Goal: Task Accomplishment & Management: Use online tool/utility

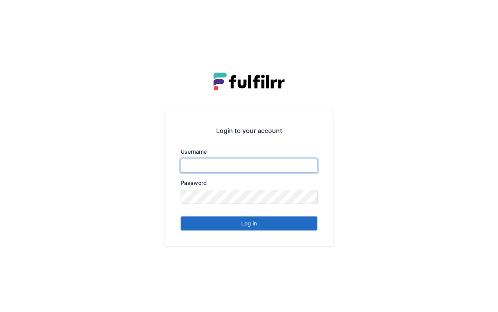
type input "*******"
click at [287, 224] on button "Log in" at bounding box center [248, 224] width 137 height 14
type input "*******"
click at [260, 227] on button "Log in" at bounding box center [248, 224] width 137 height 14
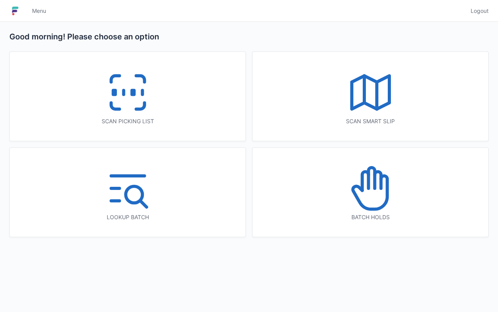
click at [178, 115] on div "Scan picking list" at bounding box center [128, 96] width 236 height 89
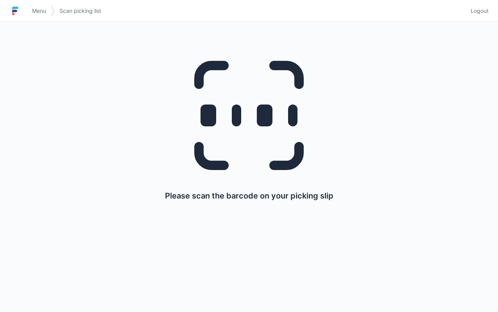
click at [41, 15] on link "Menu" at bounding box center [38, 11] width 23 height 14
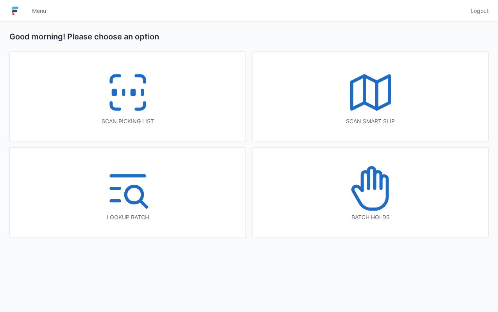
click at [364, 84] on line at bounding box center [364, 89] width 0 height 27
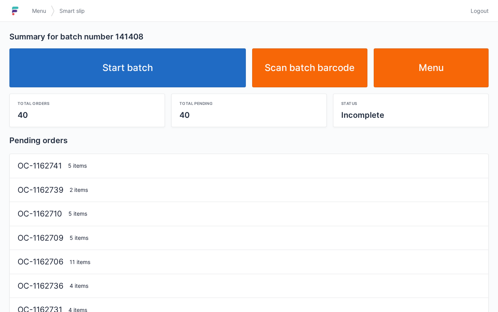
click at [203, 73] on link "Start batch" at bounding box center [127, 67] width 236 height 39
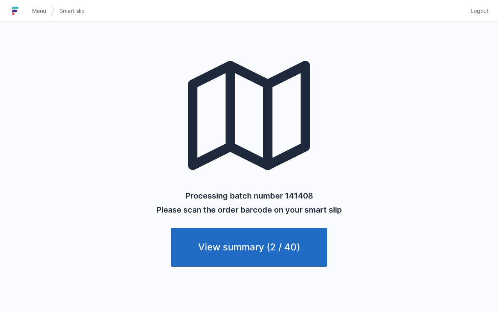
click at [39, 10] on span "Menu" at bounding box center [39, 11] width 14 height 8
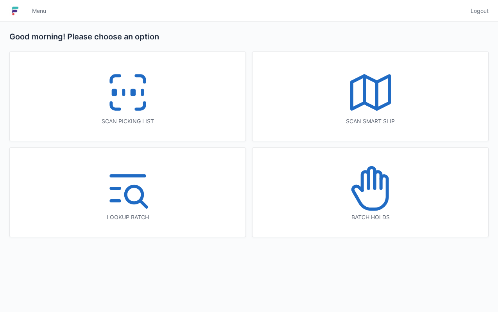
click at [123, 96] on icon at bounding box center [128, 93] width 50 height 50
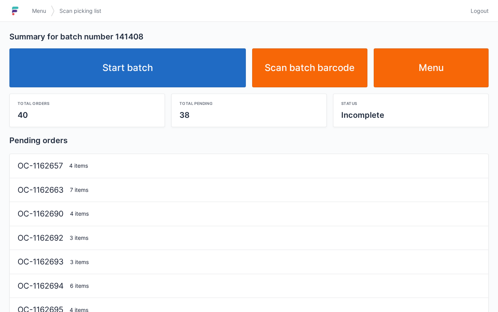
click at [203, 61] on link "Start batch" at bounding box center [127, 67] width 236 height 39
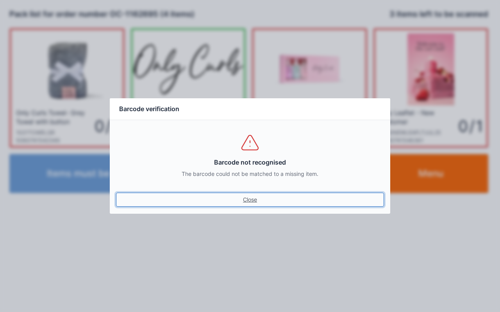
click at [253, 205] on link "Close" at bounding box center [250, 200] width 268 height 14
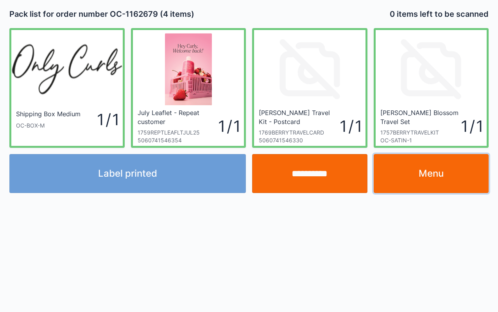
click at [434, 178] on link "Menu" at bounding box center [430, 173] width 115 height 39
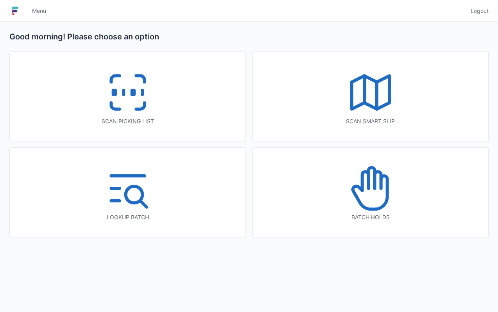
click at [144, 96] on icon at bounding box center [128, 93] width 50 height 50
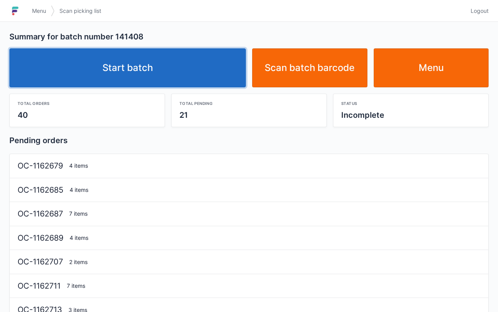
click at [183, 79] on link "Start batch" at bounding box center [127, 67] width 236 height 39
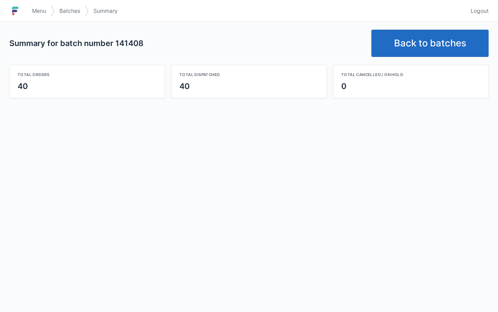
click at [436, 42] on link "Back to batches" at bounding box center [429, 43] width 117 height 27
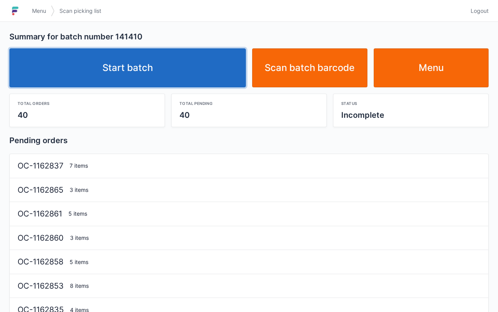
click at [193, 65] on link "Start batch" at bounding box center [127, 67] width 236 height 39
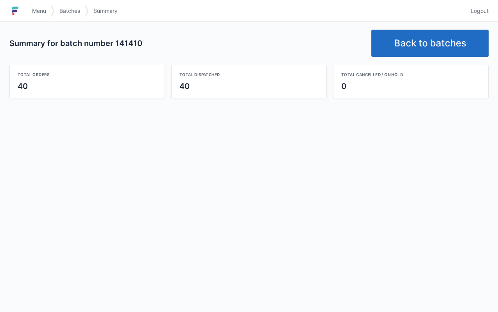
click at [414, 50] on link "Back to batches" at bounding box center [429, 43] width 117 height 27
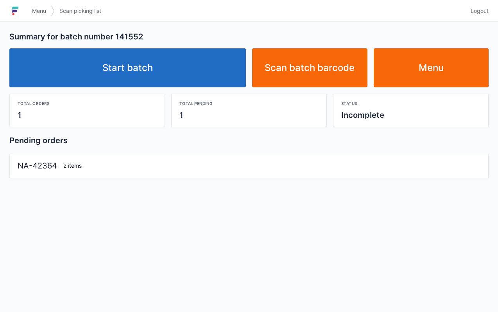
click at [157, 66] on link "Start batch" at bounding box center [127, 67] width 236 height 39
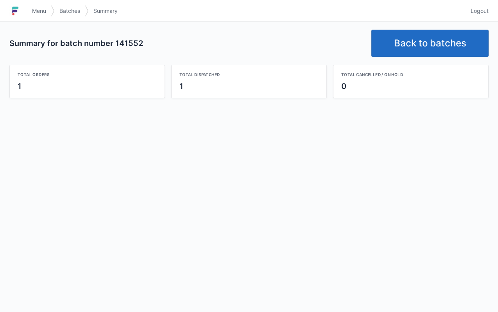
click at [411, 43] on link "Back to batches" at bounding box center [429, 43] width 117 height 27
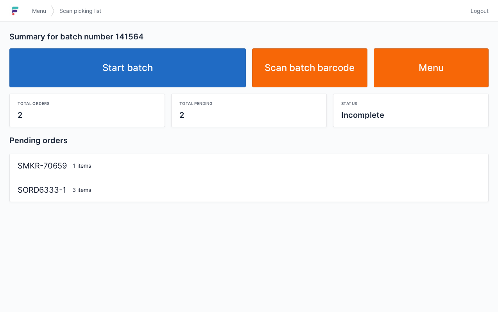
click at [177, 72] on link "Start batch" at bounding box center [127, 67] width 236 height 39
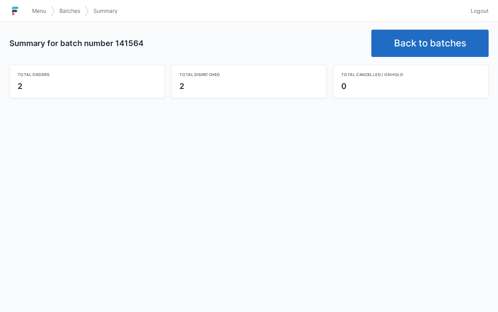
click at [423, 48] on link "Back to batches" at bounding box center [429, 43] width 117 height 27
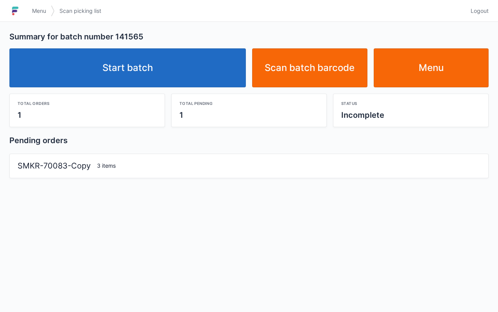
click at [172, 72] on link "Start batch" at bounding box center [127, 67] width 236 height 39
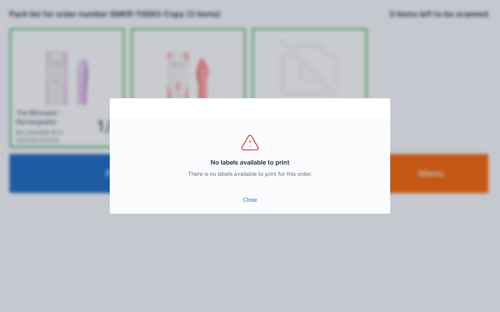
click at [251, 199] on link "Close" at bounding box center [250, 200] width 268 height 14
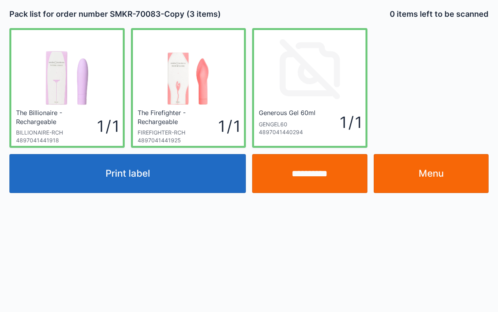
click at [454, 180] on link "Menu" at bounding box center [430, 173] width 115 height 39
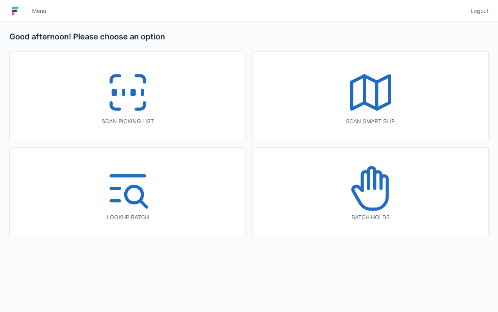
click at [161, 104] on div "Scan picking list" at bounding box center [128, 96] width 236 height 89
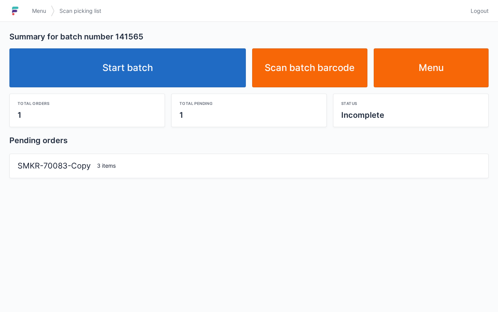
click at [209, 67] on link "Start batch" at bounding box center [127, 67] width 236 height 39
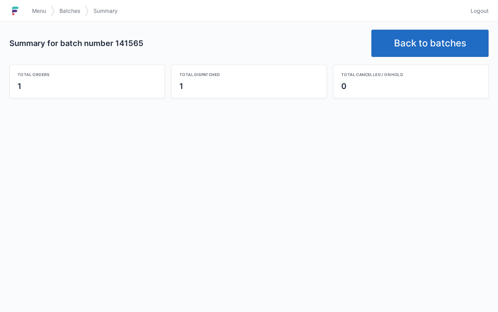
click at [411, 48] on link "Back to batches" at bounding box center [429, 43] width 117 height 27
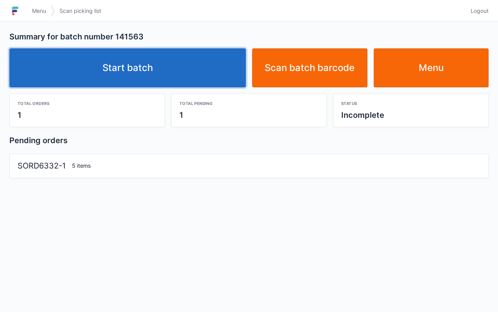
click at [185, 71] on link "Start batch" at bounding box center [127, 67] width 236 height 39
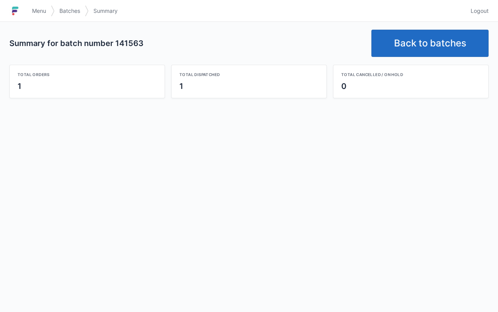
click at [398, 51] on link "Back to batches" at bounding box center [429, 43] width 117 height 27
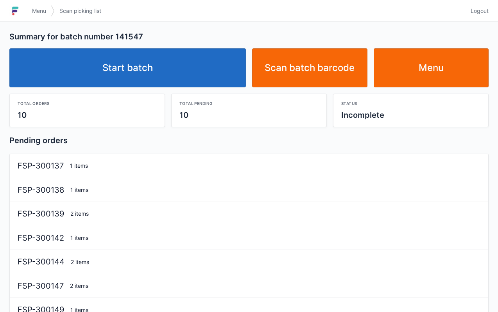
click at [148, 70] on link "Start batch" at bounding box center [127, 67] width 236 height 39
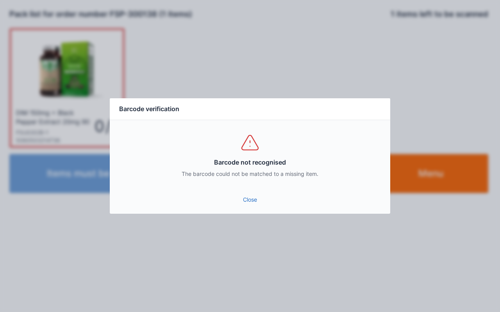
click at [254, 200] on link "Close" at bounding box center [250, 200] width 268 height 14
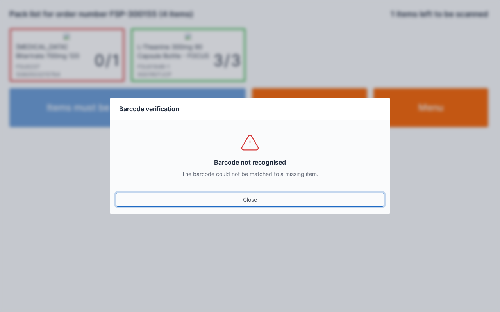
click at [248, 194] on link "Close" at bounding box center [250, 200] width 268 height 14
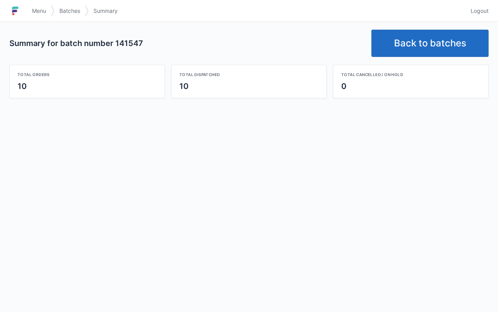
click at [414, 42] on link "Back to batches" at bounding box center [429, 43] width 117 height 27
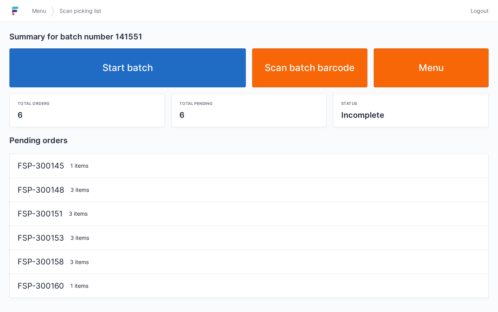
click at [209, 74] on link "Start batch" at bounding box center [127, 67] width 236 height 39
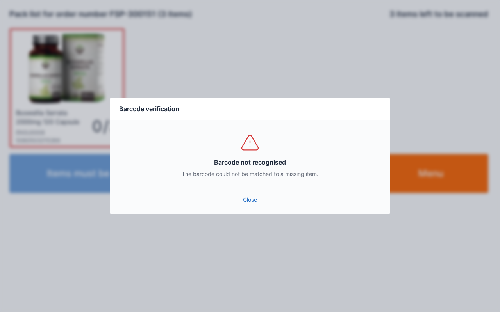
click at [253, 205] on link "Close" at bounding box center [250, 200] width 268 height 14
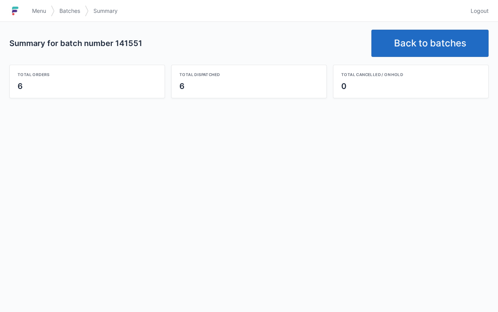
click at [434, 45] on link "Back to batches" at bounding box center [429, 43] width 117 height 27
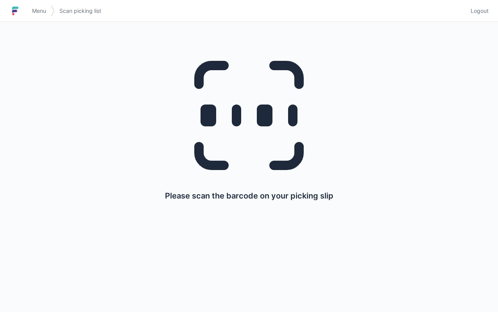
click at [38, 9] on span "Menu" at bounding box center [39, 11] width 14 height 8
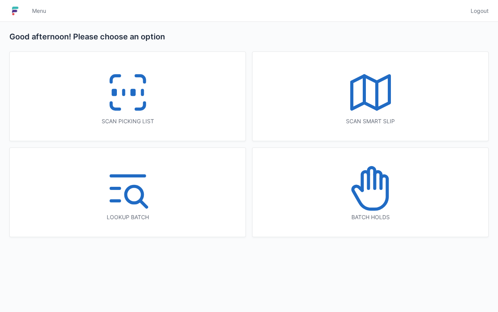
click at [377, 88] on line at bounding box center [377, 95] width 0 height 27
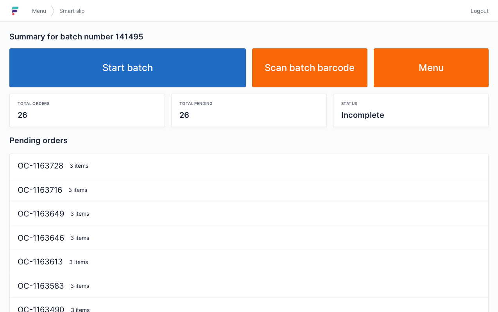
click at [181, 67] on link "Start batch" at bounding box center [127, 67] width 236 height 39
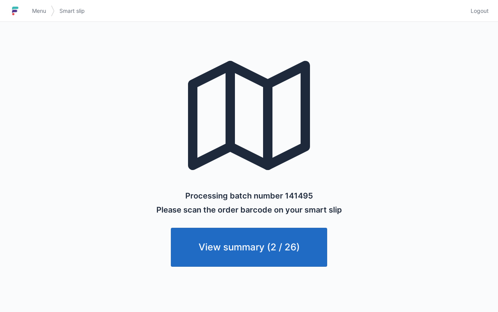
click at [37, 11] on span "Menu" at bounding box center [39, 11] width 14 height 8
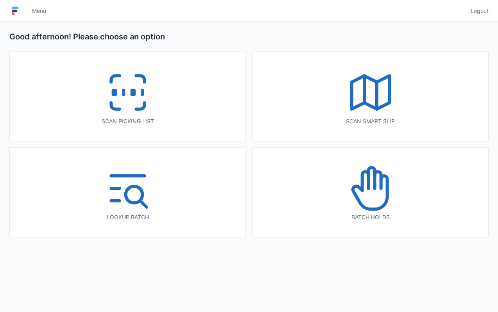
click at [105, 92] on icon at bounding box center [128, 93] width 50 height 50
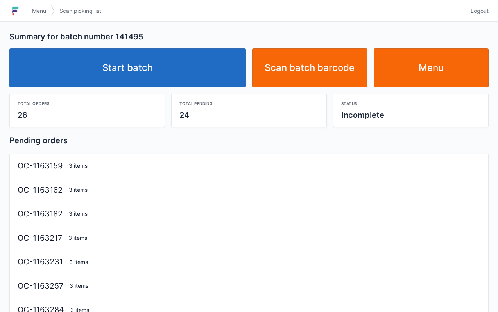
click at [198, 67] on link "Start batch" at bounding box center [127, 67] width 236 height 39
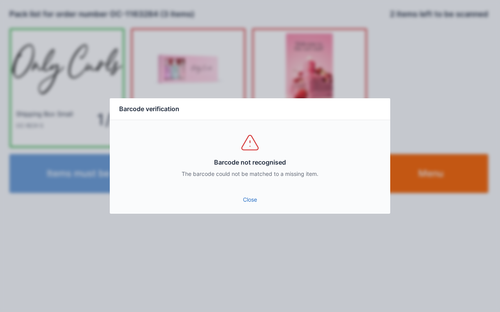
click at [253, 194] on link "Close" at bounding box center [250, 200] width 268 height 14
click at [249, 199] on link "Close" at bounding box center [250, 200] width 268 height 14
click at [252, 196] on link "Close" at bounding box center [250, 200] width 268 height 14
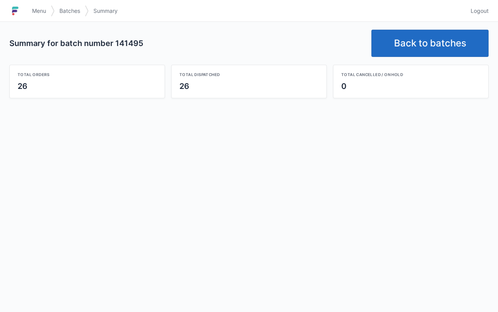
click at [424, 42] on link "Back to batches" at bounding box center [429, 43] width 117 height 27
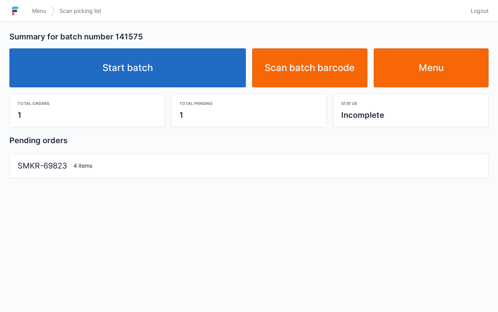
click at [209, 66] on link "Start batch" at bounding box center [127, 67] width 236 height 39
